Goal: Find specific page/section: Find specific page/section

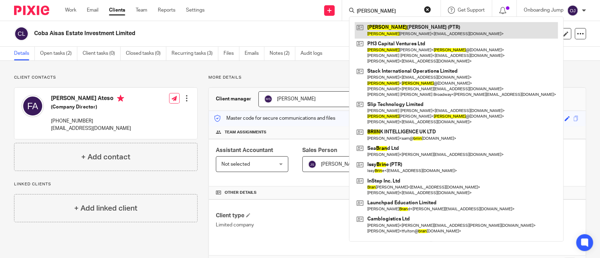
click at [424, 28] on link at bounding box center [456, 30] width 203 height 16
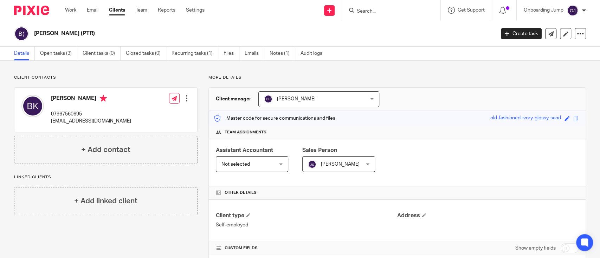
click at [423, 13] on form at bounding box center [393, 10] width 75 height 9
click at [365, 10] on input "Search" at bounding box center [387, 11] width 63 height 6
paste input "Compass IOT Limited"
click at [414, 7] on form "Compass IOT Limited" at bounding box center [393, 10] width 75 height 9
click at [409, 12] on input "Compass IOT Limited" at bounding box center [387, 11] width 63 height 6
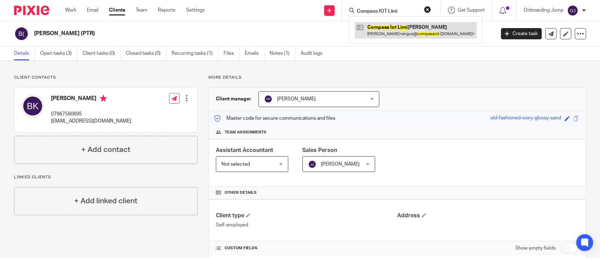
type input "Compass IOT Limi"
click at [405, 31] on link at bounding box center [416, 30] width 122 height 16
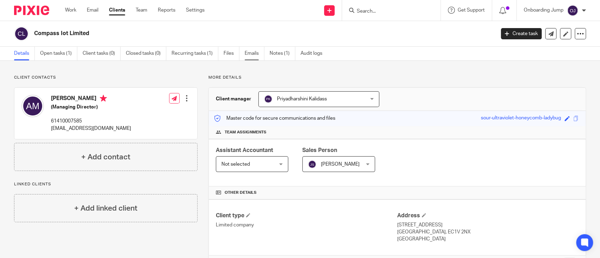
click at [253, 55] on link "Emails" at bounding box center [255, 54] width 20 height 14
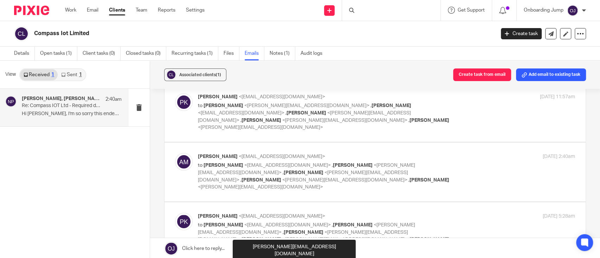
scroll to position [92, 0]
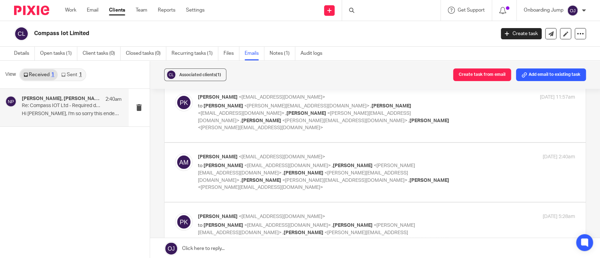
click at [326, 222] on p "to Angus McDonald <angus@compassiot.com.au> , Nithu Premaanand <nithu@riseaccou…" at bounding box center [324, 236] width 252 height 29
checkbox input "true"
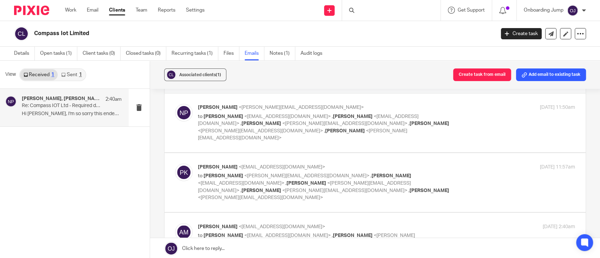
scroll to position [0, 0]
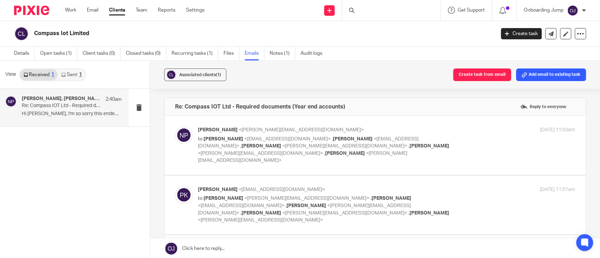
click at [341, 206] on p "to Nithu Premaanand <nithu@riseaccounting.co.uk> , Angus McDonald <angus@compas…" at bounding box center [324, 209] width 252 height 29
checkbox input "true"
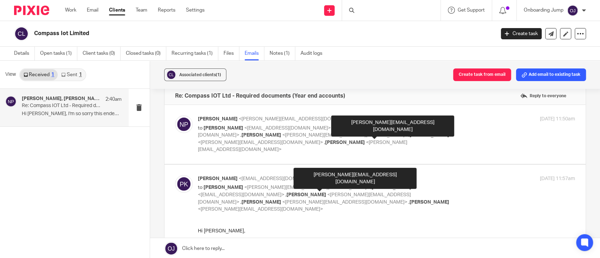
scroll to position [10, 0]
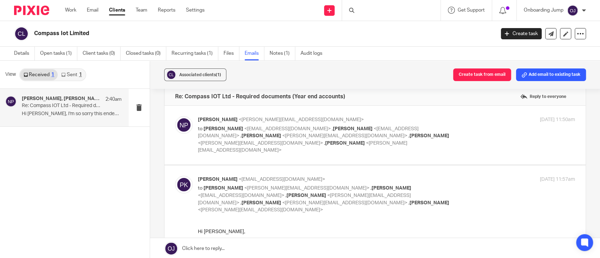
click at [337, 150] on label at bounding box center [375, 135] width 421 height 59
click at [175, 116] on input "checkbox" at bounding box center [175, 116] width 0 height 0
checkbox input "true"
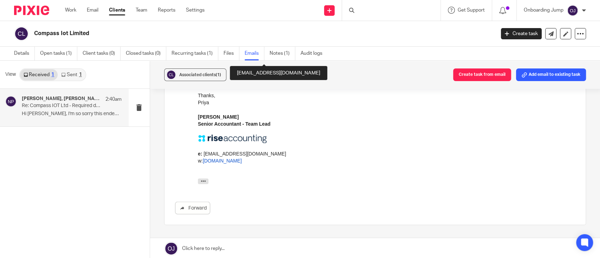
scroll to position [920, 0]
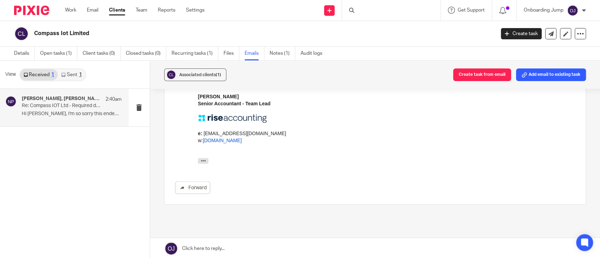
click at [73, 72] on link "Sent 1" at bounding box center [71, 74] width 27 height 11
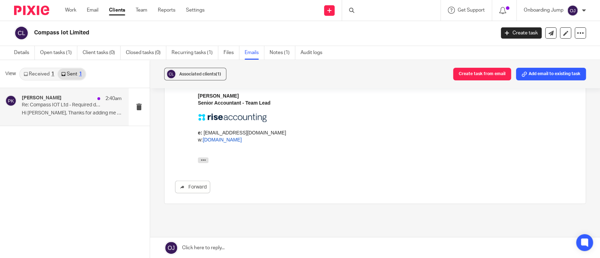
click at [104, 119] on div "Priya Kalidass 2:40am Re: Compass IOT Ltd - Required documents (Year end accoun…" at bounding box center [64, 107] width 129 height 38
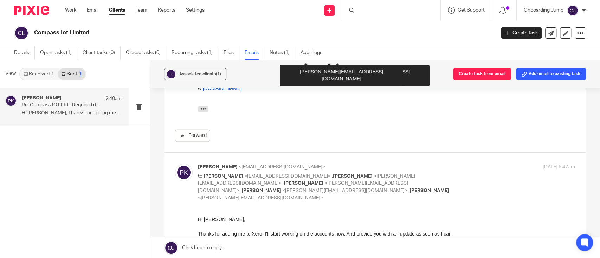
scroll to position [740, 0]
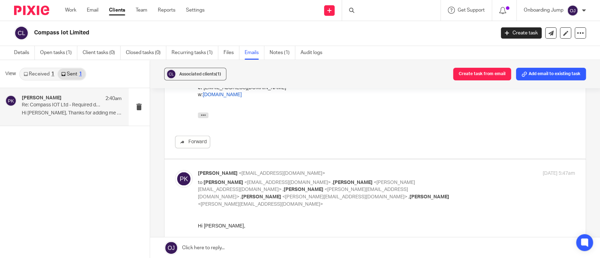
click at [115, 12] on link "Clients" at bounding box center [117, 10] width 16 height 7
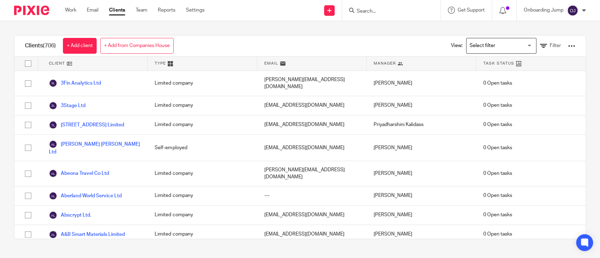
click at [394, 12] on input "Search" at bounding box center [387, 11] width 63 height 6
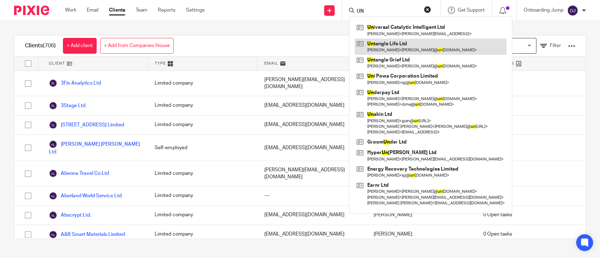
type input "UN"
click at [391, 43] on link at bounding box center [431, 47] width 152 height 16
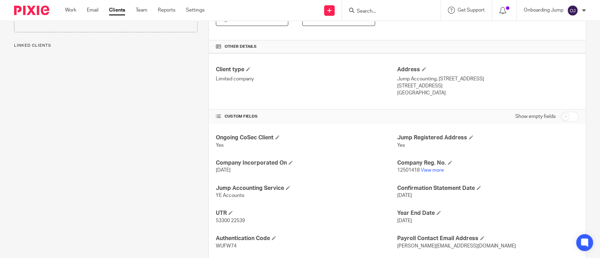
scroll to position [154, 0]
